Goal: Information Seeking & Learning: Learn about a topic

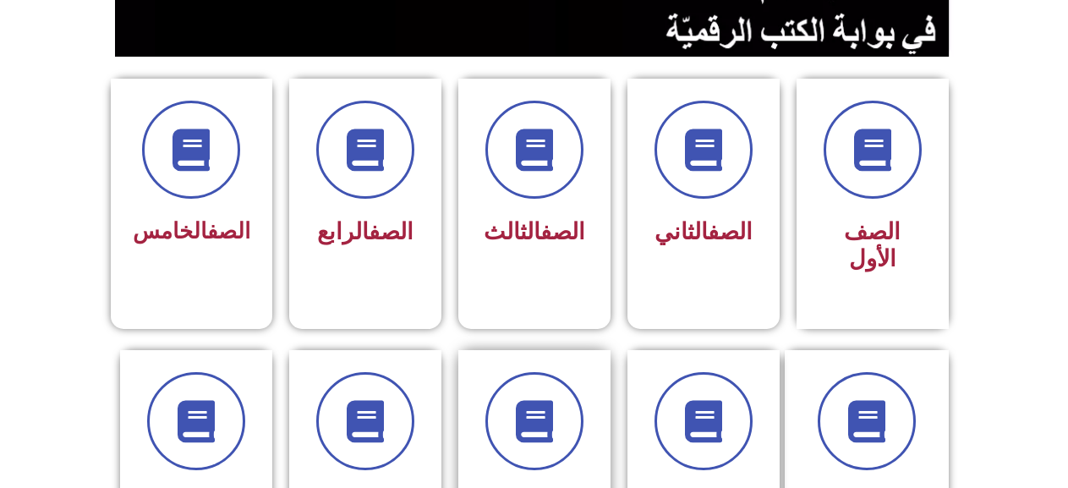
scroll to position [423, 0]
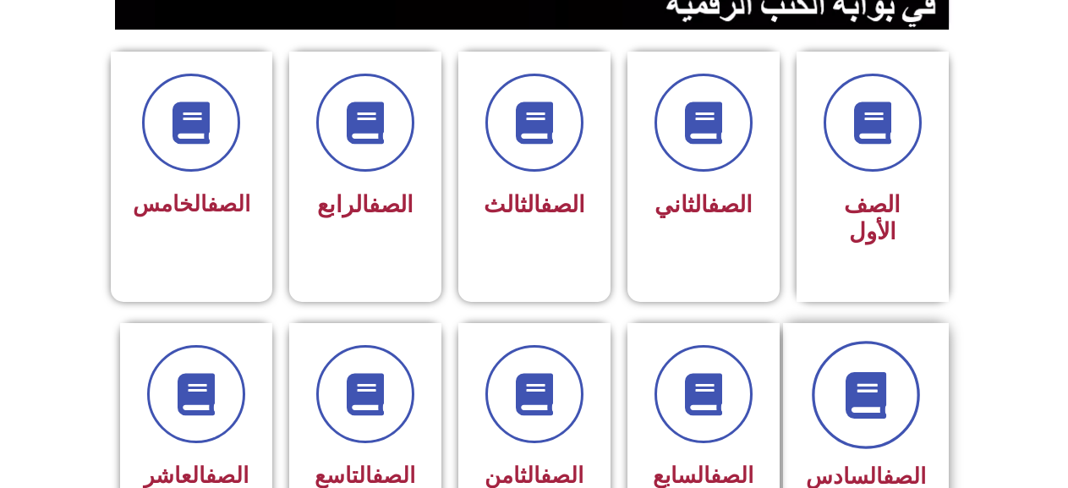
click at [903, 343] on span at bounding box center [866, 395] width 108 height 108
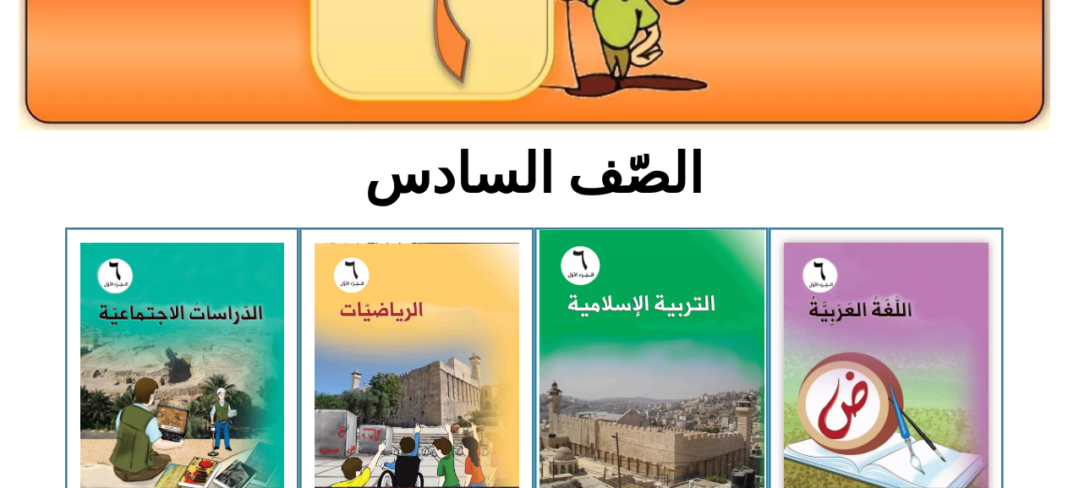
scroll to position [423, 0]
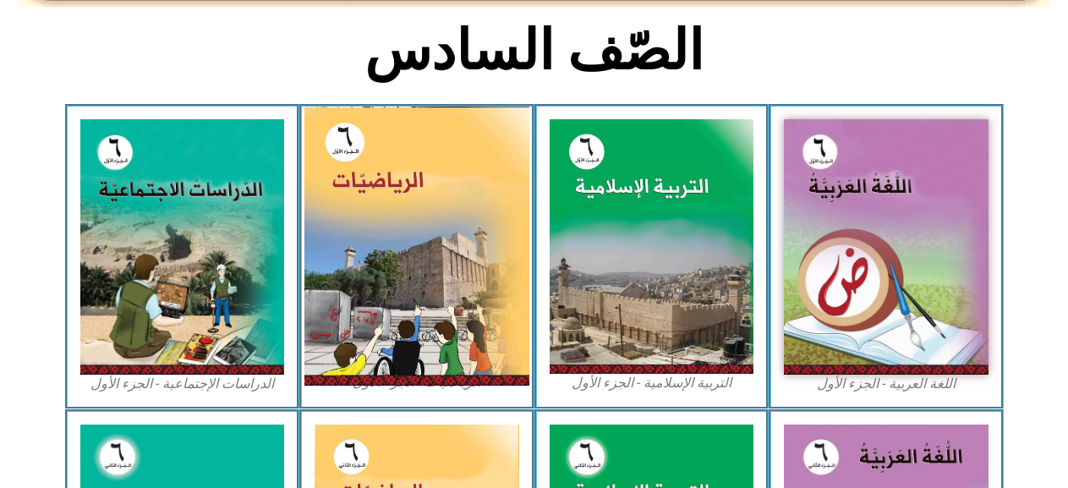
click at [375, 224] on img at bounding box center [417, 246] width 225 height 279
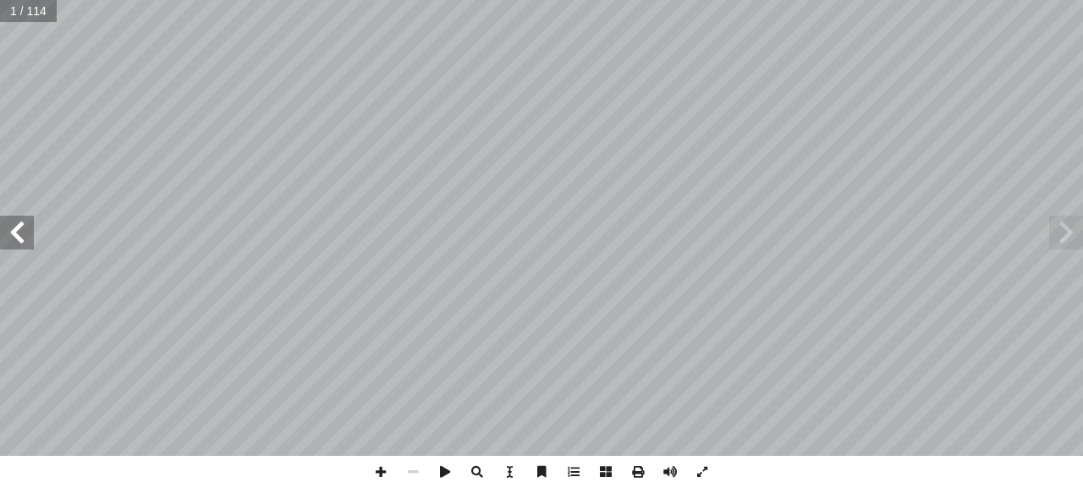
click at [18, 238] on span at bounding box center [17, 233] width 34 height 34
click at [17, 234] on span at bounding box center [17, 233] width 34 height 34
click at [20, 236] on span at bounding box center [17, 233] width 34 height 34
click at [21, 231] on span at bounding box center [17, 233] width 34 height 34
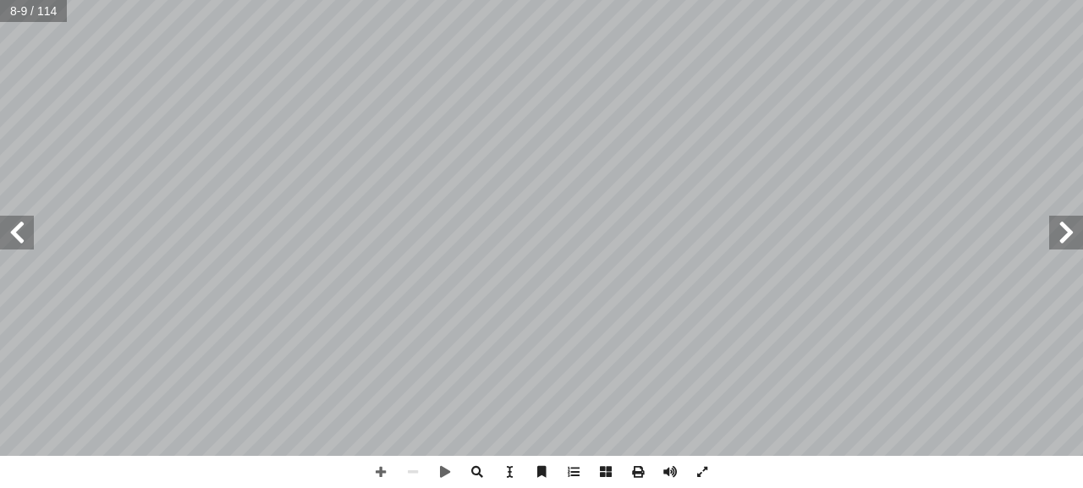
click at [25, 240] on span at bounding box center [17, 233] width 34 height 34
click at [407, 453] on div "٦ : ُ تعلم أ ا الجمع والطرح. ّ تي ّ قبل عملي ِ القسمة و ِ تا الضرب ّ ى عملي َ ر…" at bounding box center [541, 244] width 1083 height 488
click at [380, 464] on span at bounding box center [381, 472] width 32 height 32
click at [403, 468] on span at bounding box center [413, 472] width 32 height 32
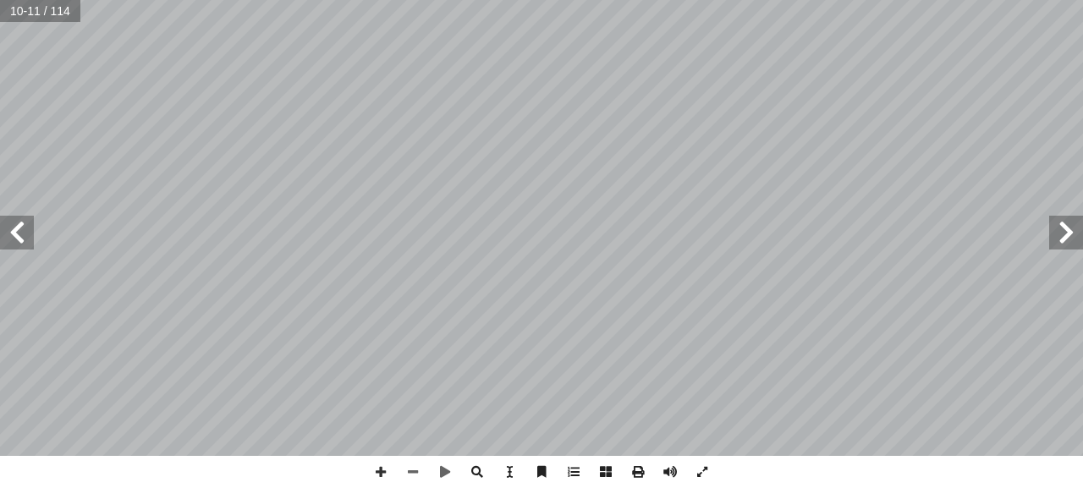
click at [349, 112] on html "الصفحة الرئيسية الصف الأول الصف الثاني الصف الثالث الصف الرابع الصف الخامس الصف…" at bounding box center [541, 56] width 1083 height 112
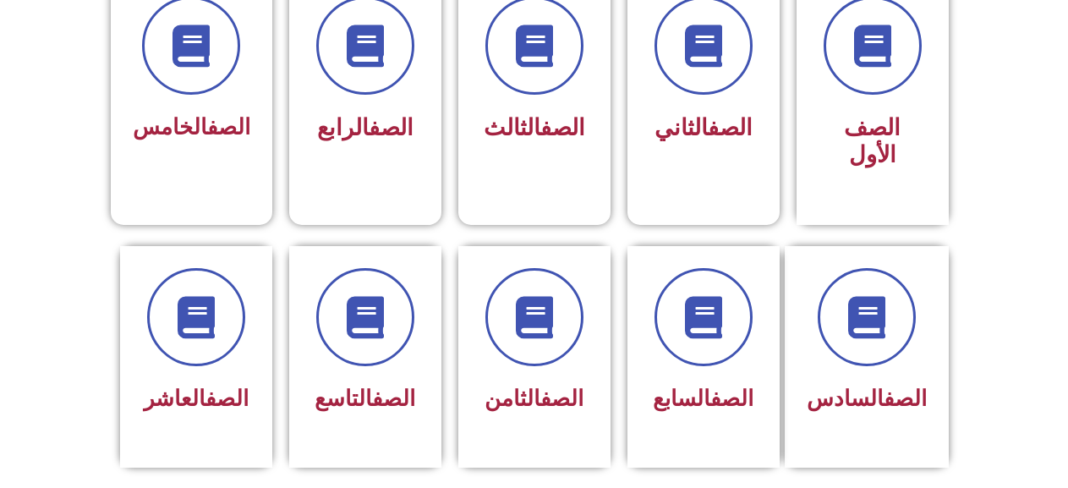
scroll to position [508, 0]
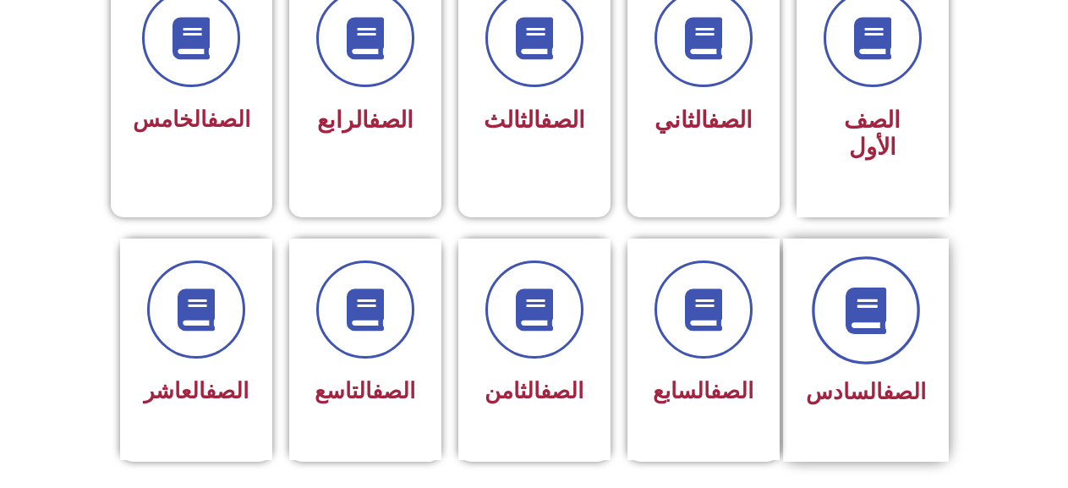
click at [884, 287] on icon at bounding box center [866, 310] width 47 height 47
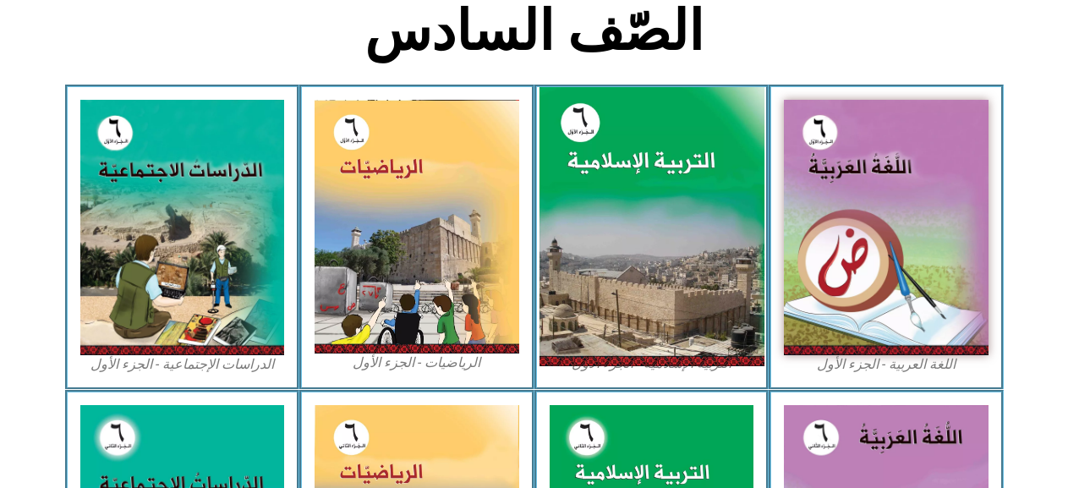
scroll to position [508, 0]
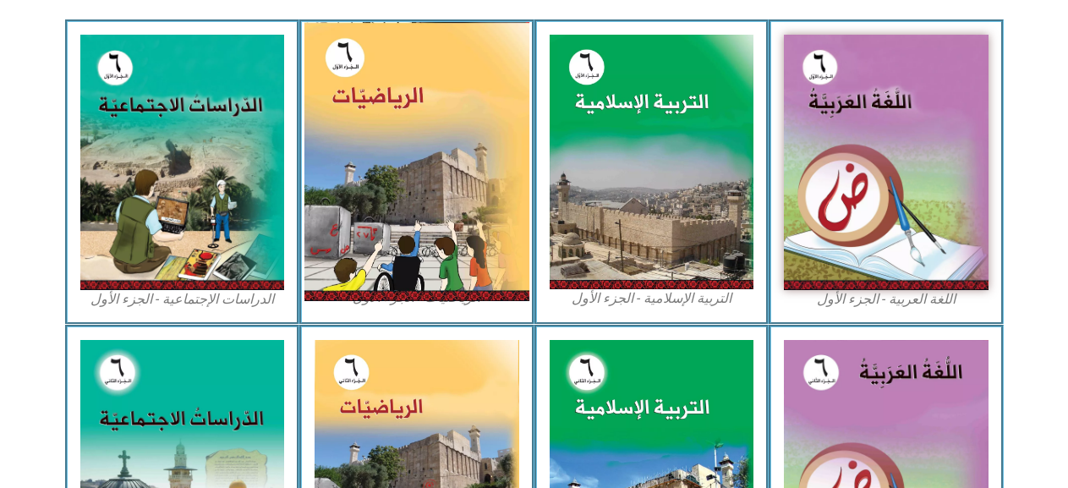
click at [425, 112] on img at bounding box center [417, 161] width 225 height 279
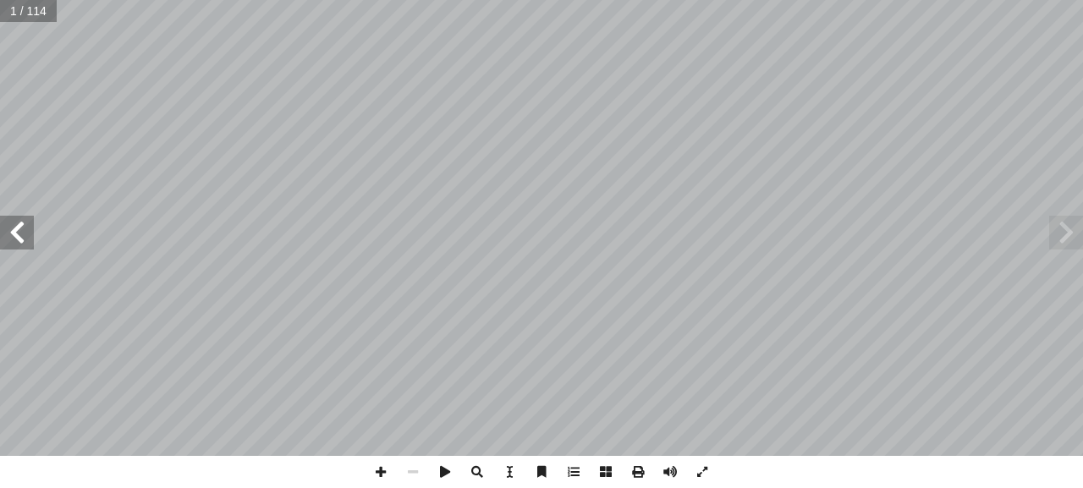
click at [21, 223] on span at bounding box center [17, 233] width 34 height 34
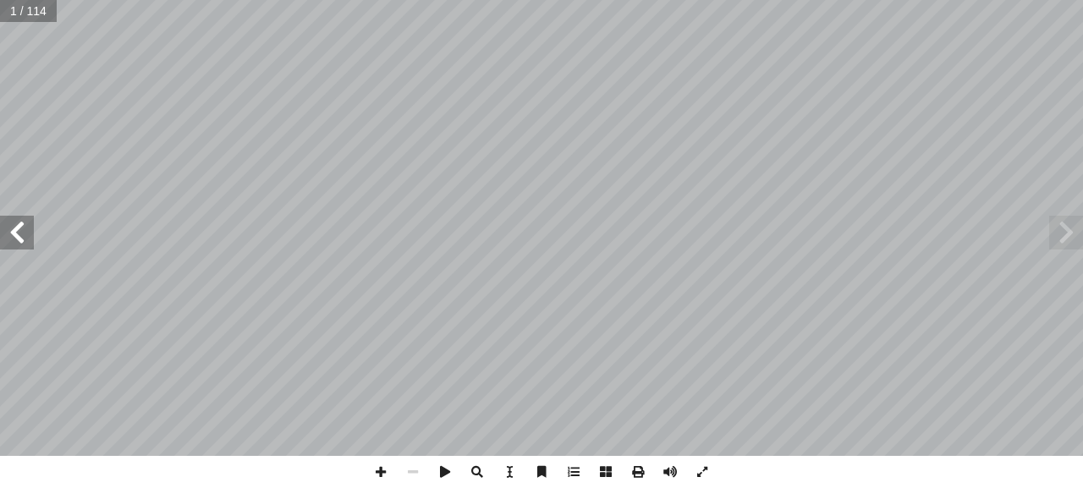
click at [21, 223] on span at bounding box center [17, 233] width 34 height 34
click at [21, 224] on span at bounding box center [17, 233] width 34 height 34
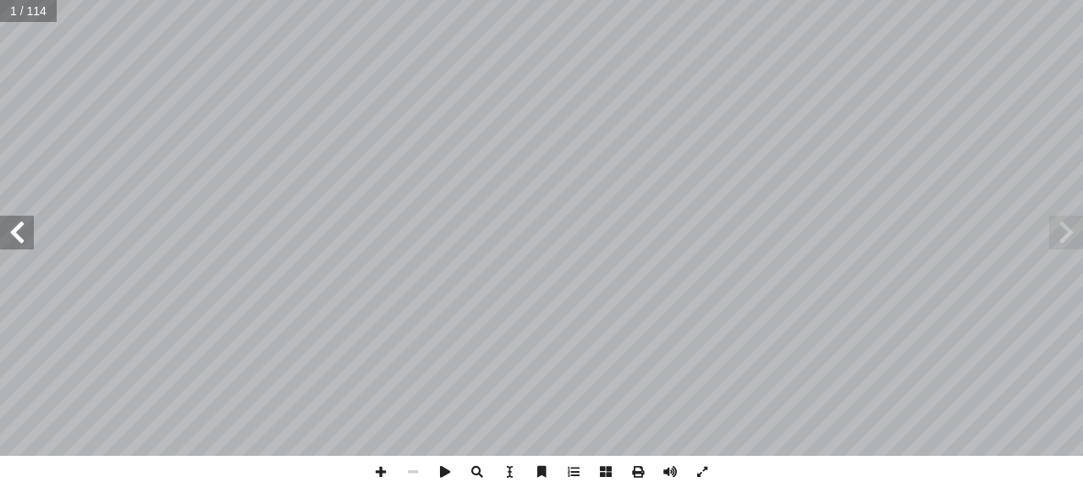
click at [21, 224] on span at bounding box center [17, 233] width 34 height 34
click at [1060, 245] on span at bounding box center [1066, 233] width 34 height 34
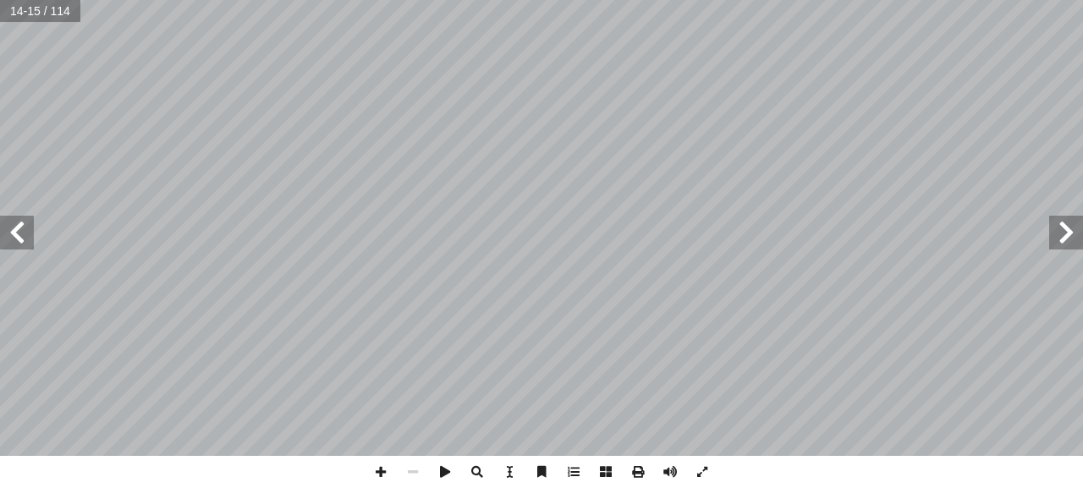
click at [1060, 245] on span at bounding box center [1066, 233] width 34 height 34
click at [692, 0] on html "الصفحة الرئيسية الصف الأول الصف الثاني الصف الثالث الصف الرابع الصف الخامس الصف…" at bounding box center [541, 56] width 1083 height 112
click at [383, 470] on span at bounding box center [381, 472] width 32 height 32
click at [408, 472] on span at bounding box center [413, 472] width 32 height 32
click at [599, 112] on html "الصفحة الرئيسية الصف الأول الصف الثاني الصف الثالث الصف الرابع الصف الخامس الصف…" at bounding box center [541, 56] width 1083 height 112
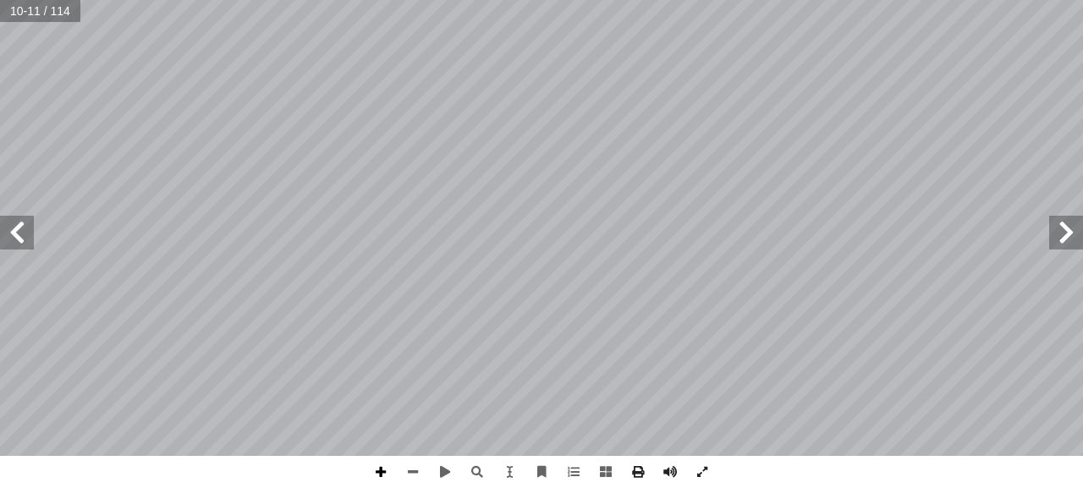
click at [387, 472] on span at bounding box center [381, 472] width 32 height 32
click at [418, 459] on span at bounding box center [413, 472] width 32 height 32
click at [14, 243] on span at bounding box center [17, 233] width 34 height 34
click at [439, 469] on span at bounding box center [445, 472] width 32 height 32
click at [454, 477] on span at bounding box center [445, 472] width 32 height 32
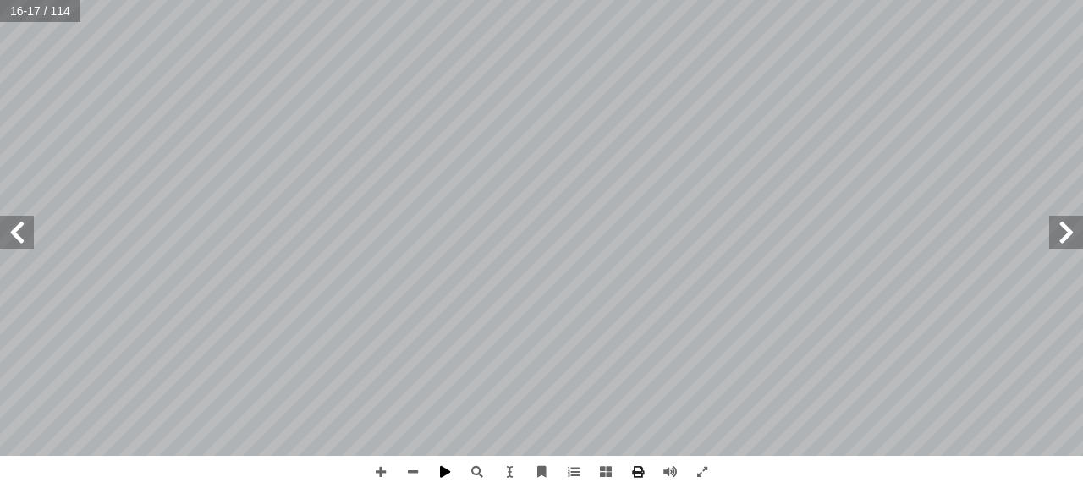
click at [450, 472] on span at bounding box center [445, 472] width 32 height 32
click at [448, 470] on span at bounding box center [445, 472] width 32 height 32
click at [442, 468] on span at bounding box center [445, 472] width 32 height 32
click at [440, 470] on span at bounding box center [445, 472] width 32 height 32
click at [441, 469] on span at bounding box center [445, 472] width 32 height 32
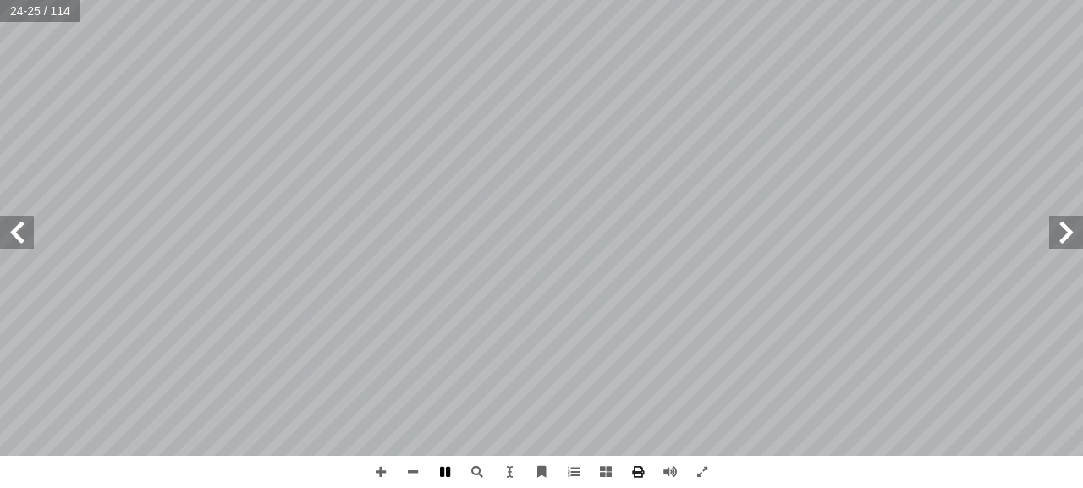
click at [441, 469] on span at bounding box center [445, 472] width 32 height 32
click at [437, 467] on span at bounding box center [445, 472] width 32 height 32
click at [24, 231] on span at bounding box center [17, 233] width 34 height 34
click at [1063, 237] on span at bounding box center [1066, 233] width 34 height 34
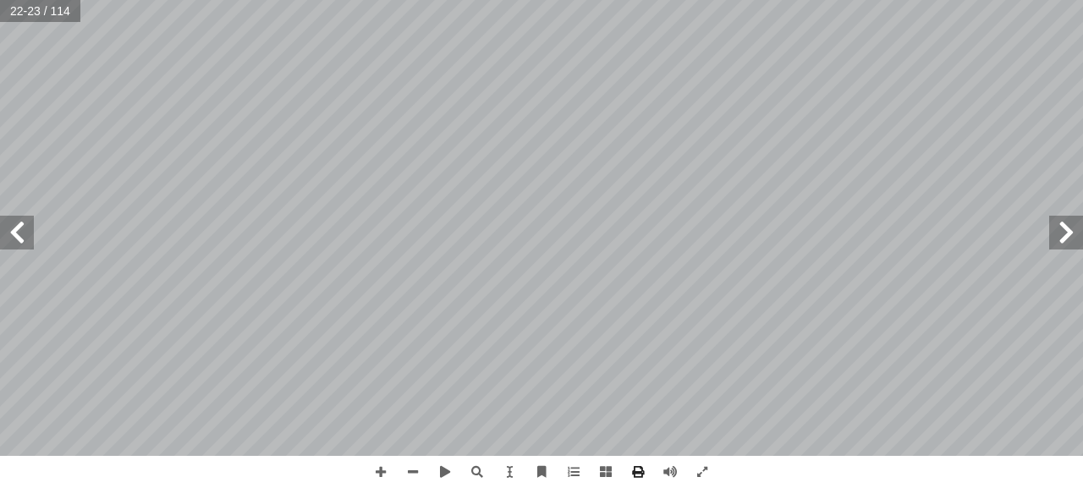
click at [1063, 237] on span at bounding box center [1066, 233] width 34 height 34
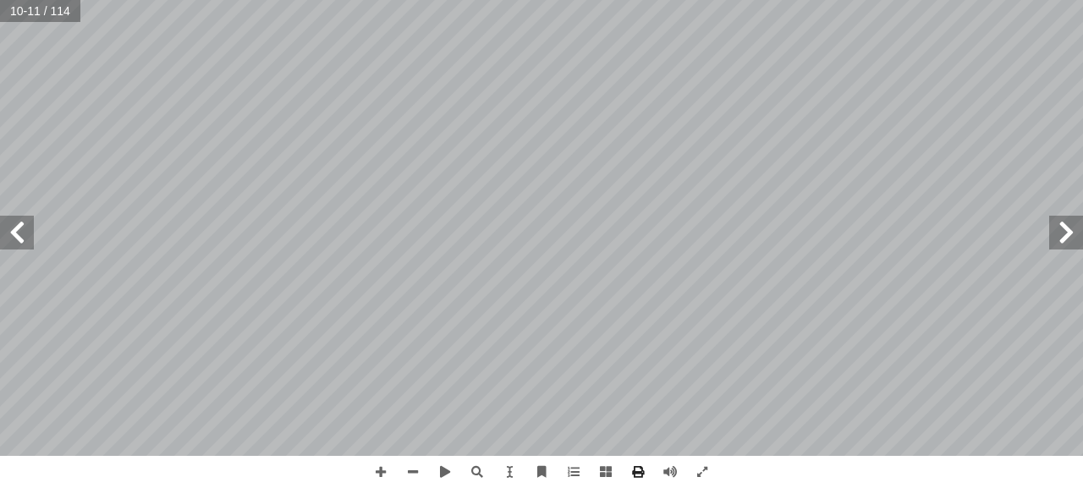
click at [26, 238] on span at bounding box center [17, 233] width 34 height 34
